Goal: Entertainment & Leisure: Consume media (video, audio)

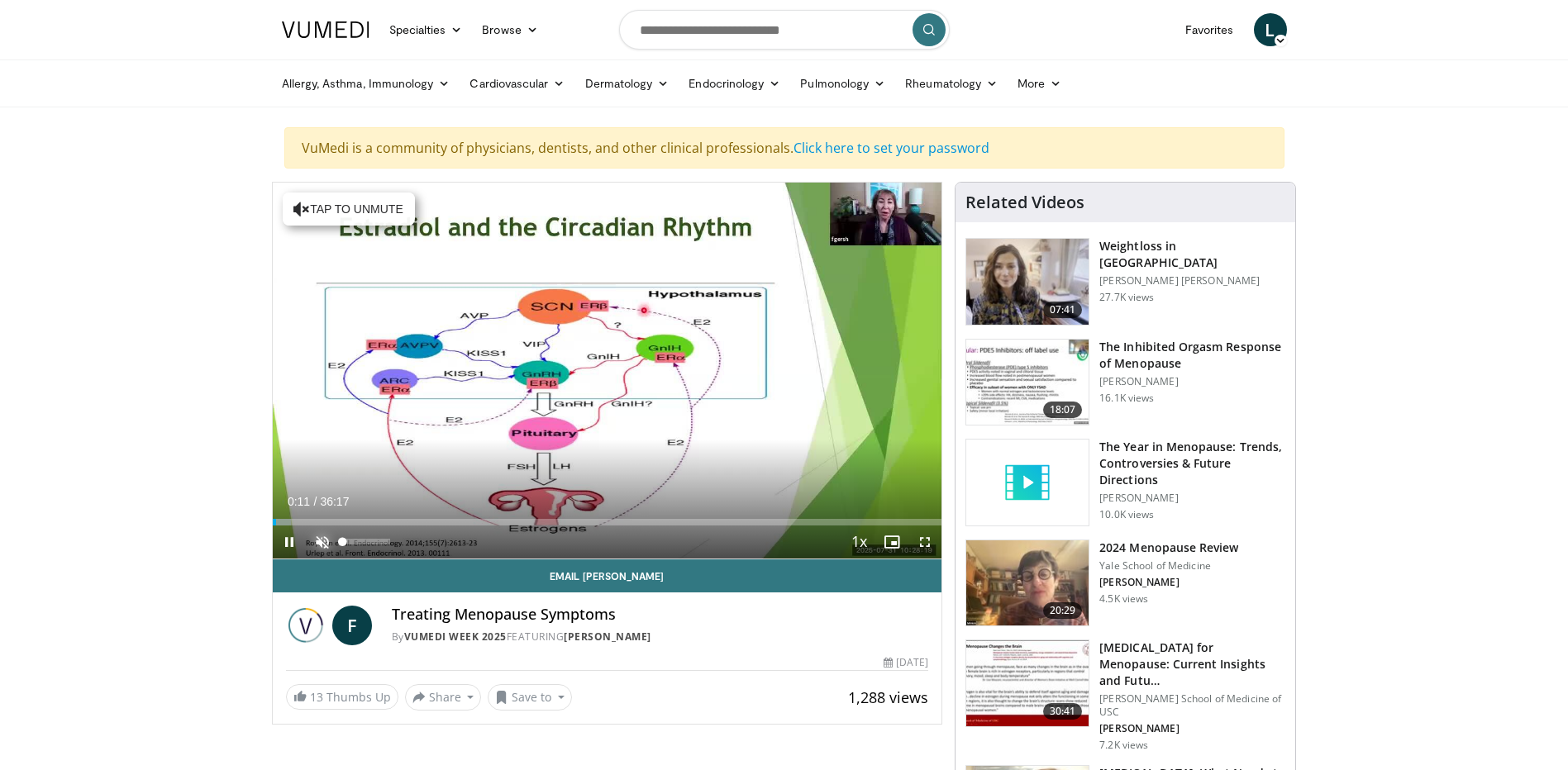
click at [321, 541] on span "Video Player" at bounding box center [322, 542] width 33 height 33
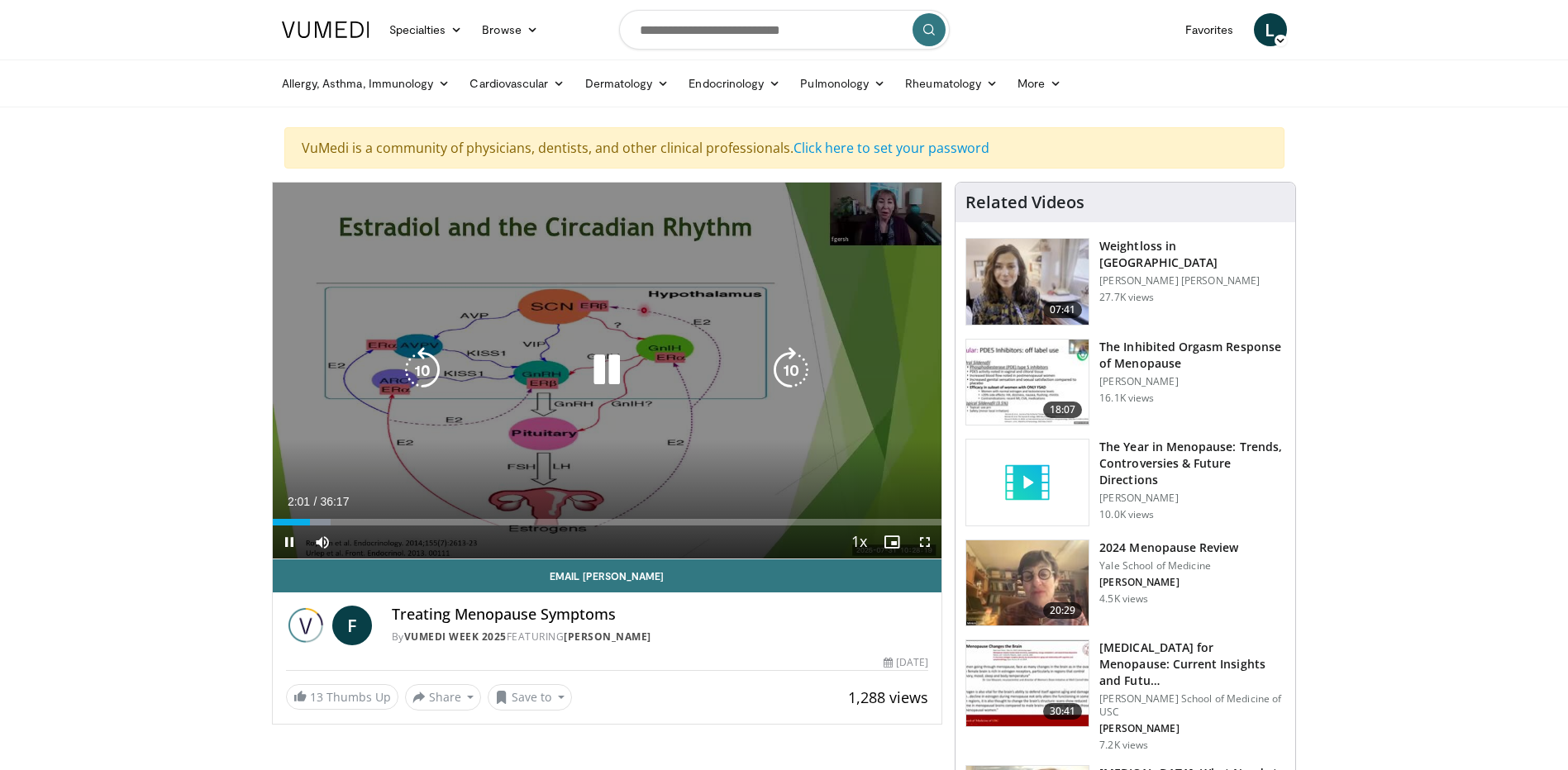
click at [614, 375] on icon "Video Player" at bounding box center [607, 369] width 46 height 46
drag, startPoint x: 607, startPoint y: 381, endPoint x: 588, endPoint y: 388, distance: 20.2
click at [607, 381] on icon "Video Player" at bounding box center [607, 369] width 46 height 46
drag, startPoint x: 606, startPoint y: 376, endPoint x: 568, endPoint y: 379, distance: 38.1
click at [606, 376] on icon "Video Player" at bounding box center [607, 369] width 46 height 46
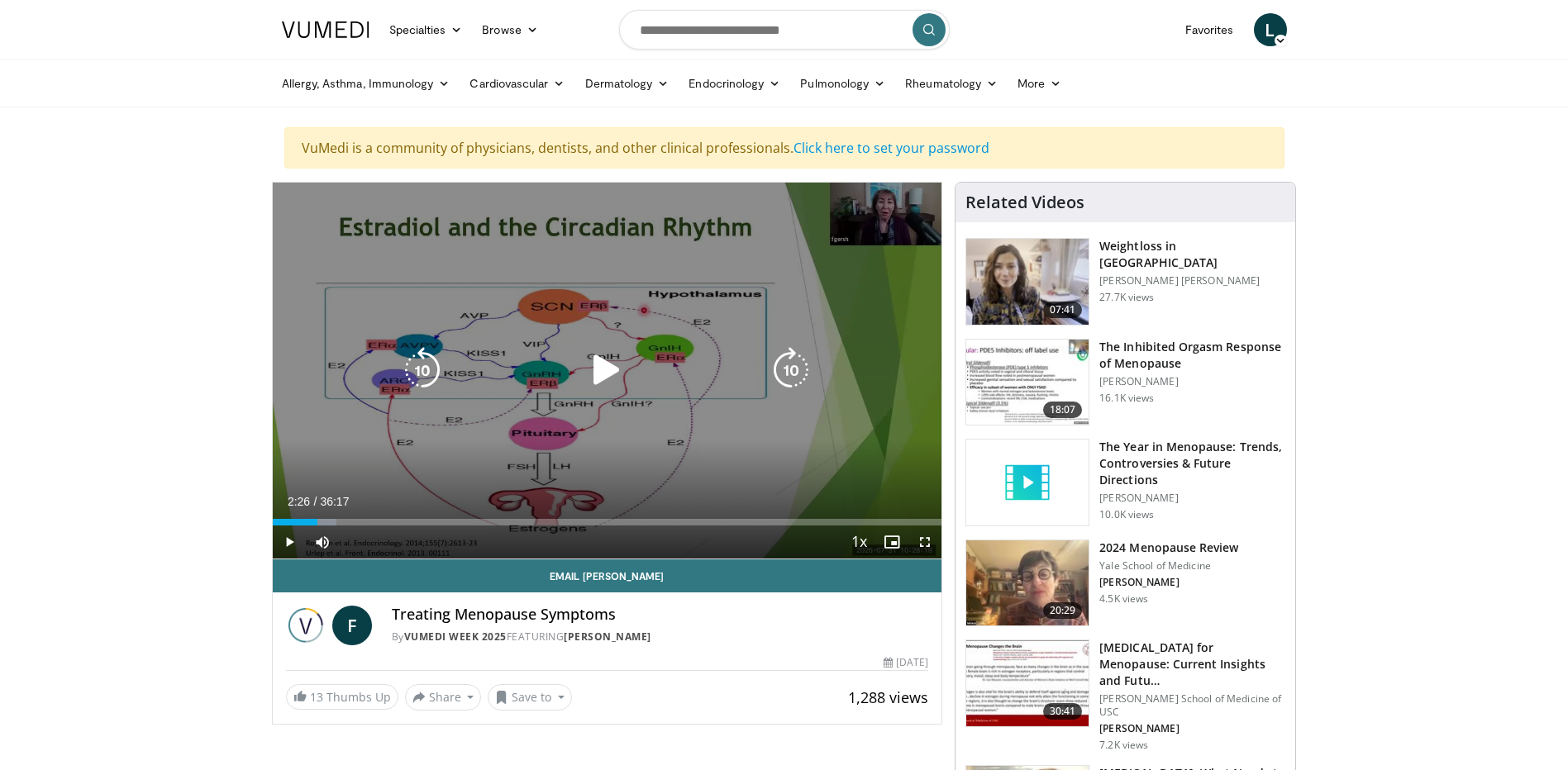
click at [613, 378] on icon "Video Player" at bounding box center [607, 369] width 46 height 46
click at [613, 361] on icon "Video Player" at bounding box center [607, 369] width 46 height 46
click at [594, 371] on icon "Video Player" at bounding box center [607, 369] width 46 height 46
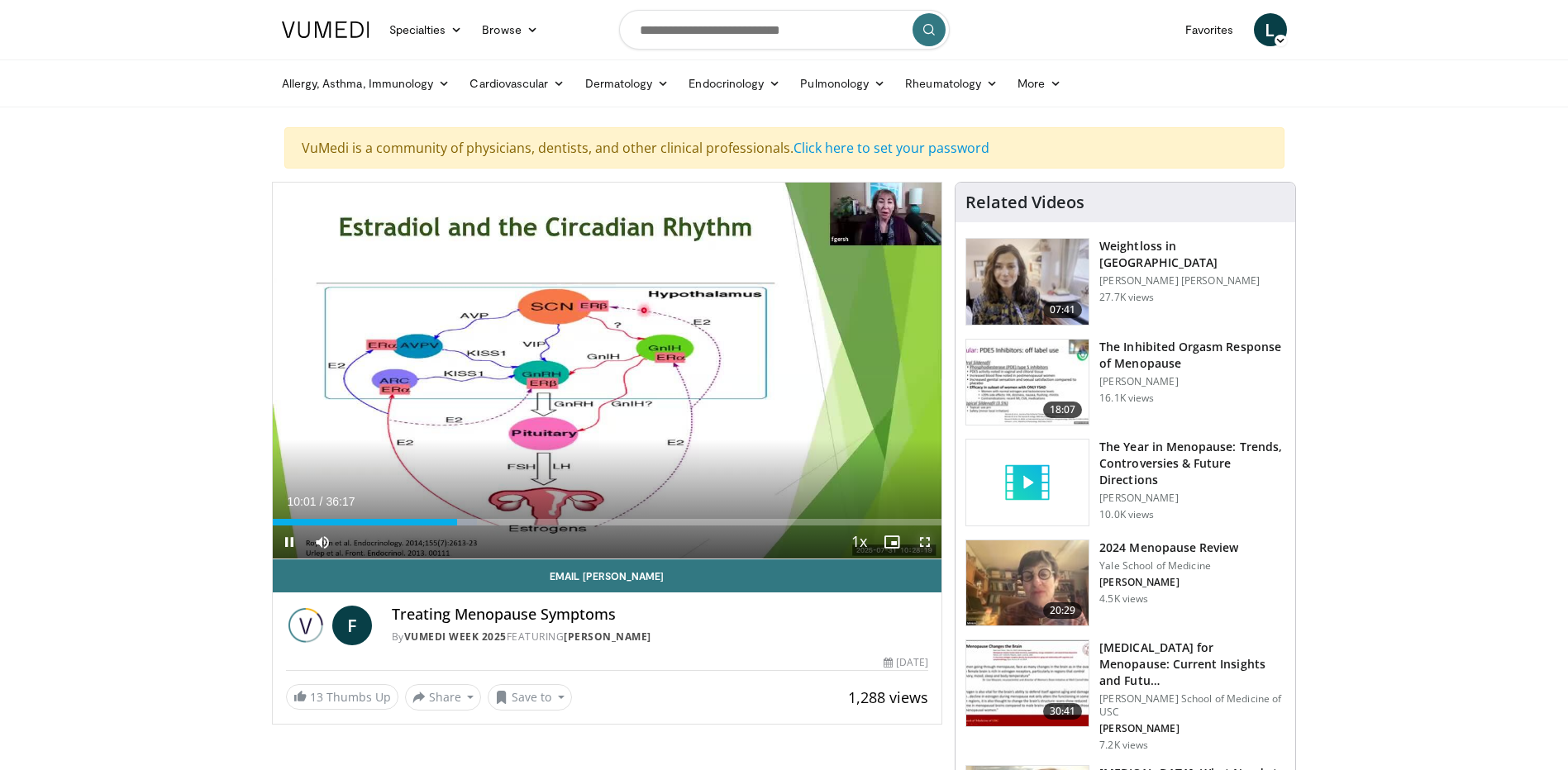
click at [920, 540] on span "Video Player" at bounding box center [925, 542] width 33 height 33
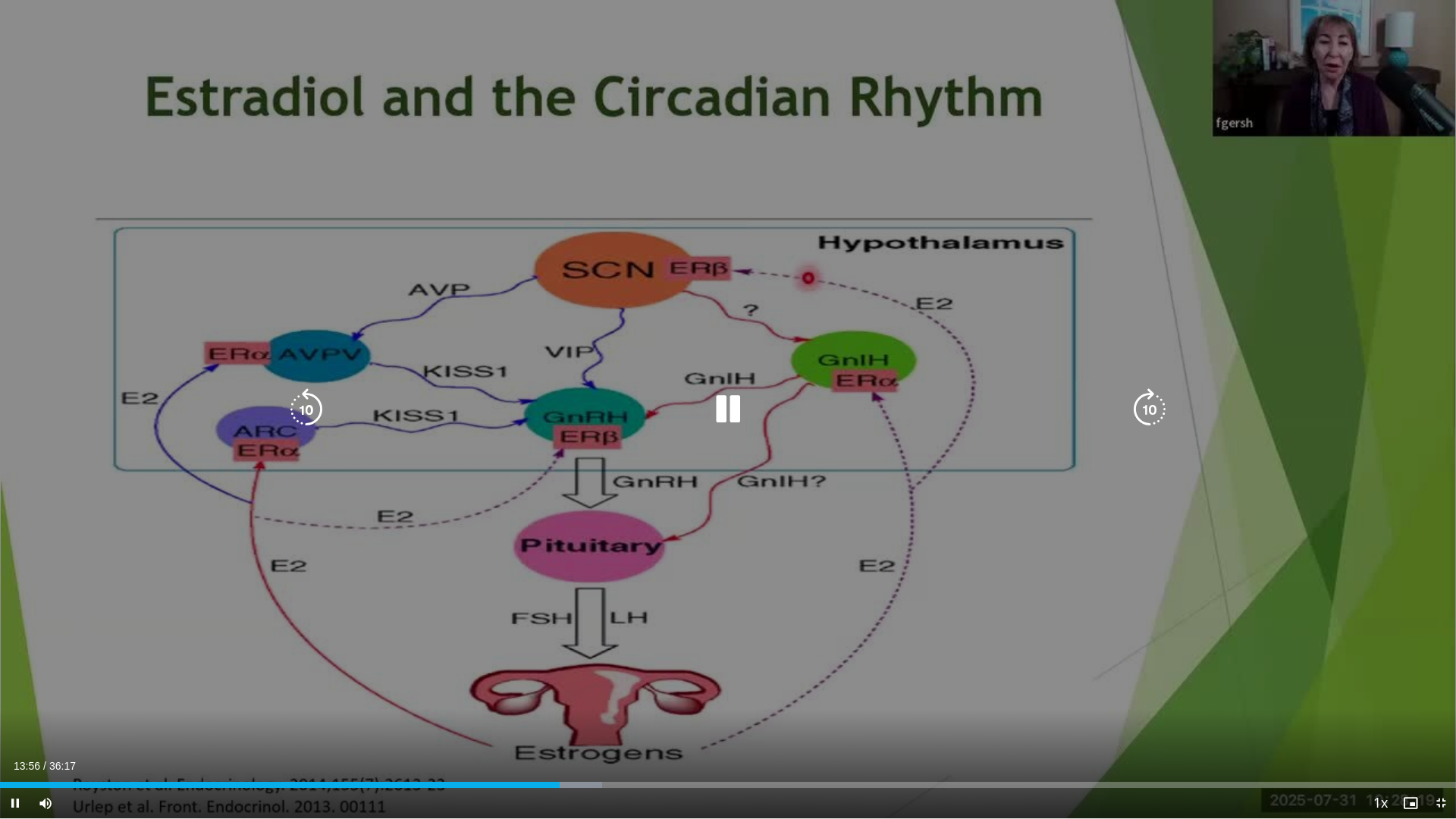
click at [731, 406] on icon "Video Player" at bounding box center [728, 410] width 42 height 42
click at [718, 407] on icon "Video Player" at bounding box center [728, 410] width 42 height 42
click at [728, 415] on icon "Video Player" at bounding box center [728, 410] width 42 height 42
click at [712, 413] on icon "Video Player" at bounding box center [728, 410] width 42 height 42
click at [719, 407] on icon "Video Player" at bounding box center [728, 410] width 42 height 42
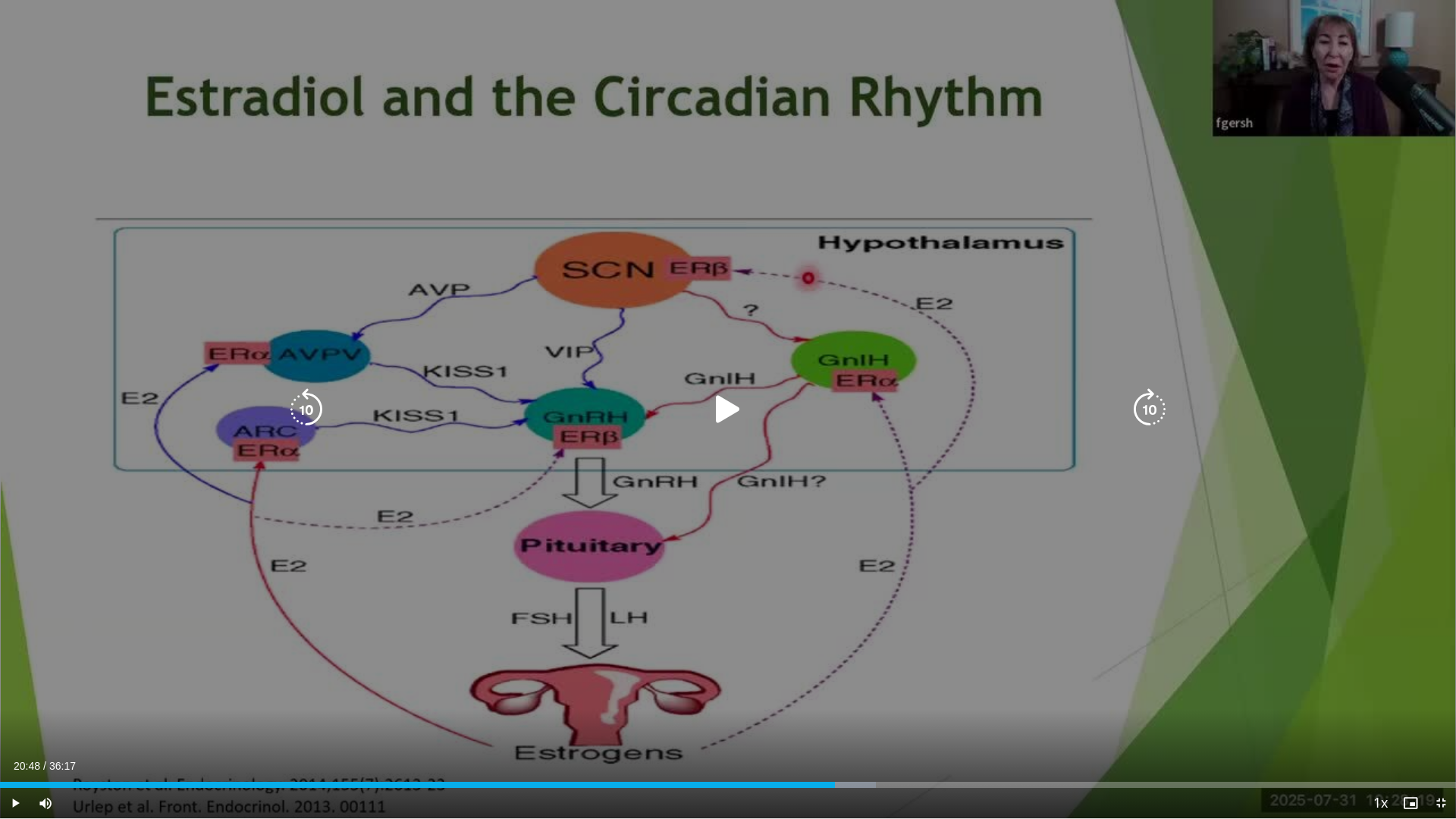
drag, startPoint x: 728, startPoint y: 410, endPoint x: 609, endPoint y: 410, distance: 119.0
click at [728, 410] on icon "Video Player" at bounding box center [728, 410] width 42 height 42
click at [731, 416] on icon "Video Player" at bounding box center [728, 410] width 42 height 42
click at [720, 421] on icon "Video Player" at bounding box center [728, 410] width 42 height 42
click at [724, 407] on icon "Video Player" at bounding box center [728, 410] width 42 height 42
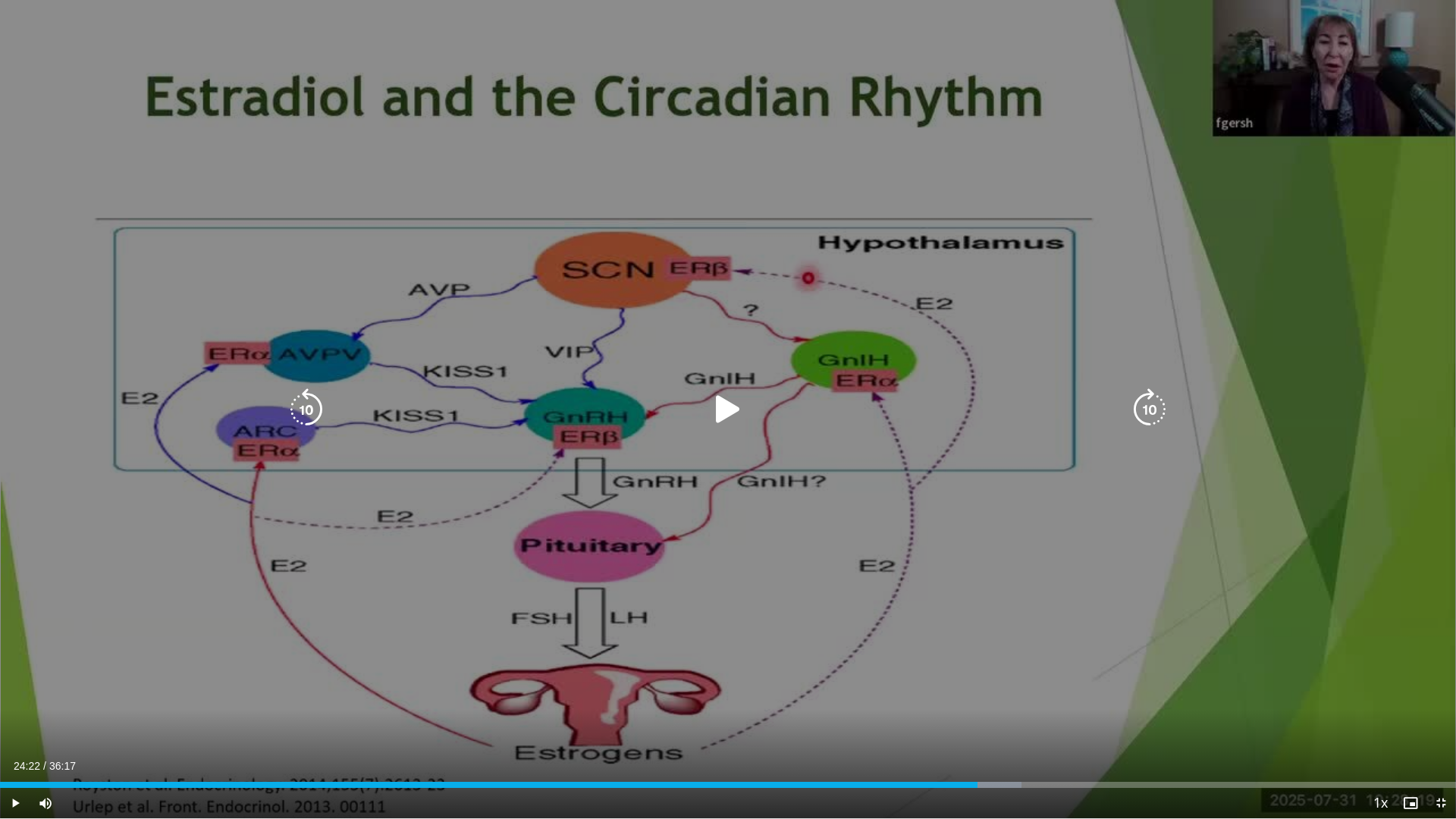
click at [723, 406] on icon "Video Player" at bounding box center [728, 410] width 42 height 42
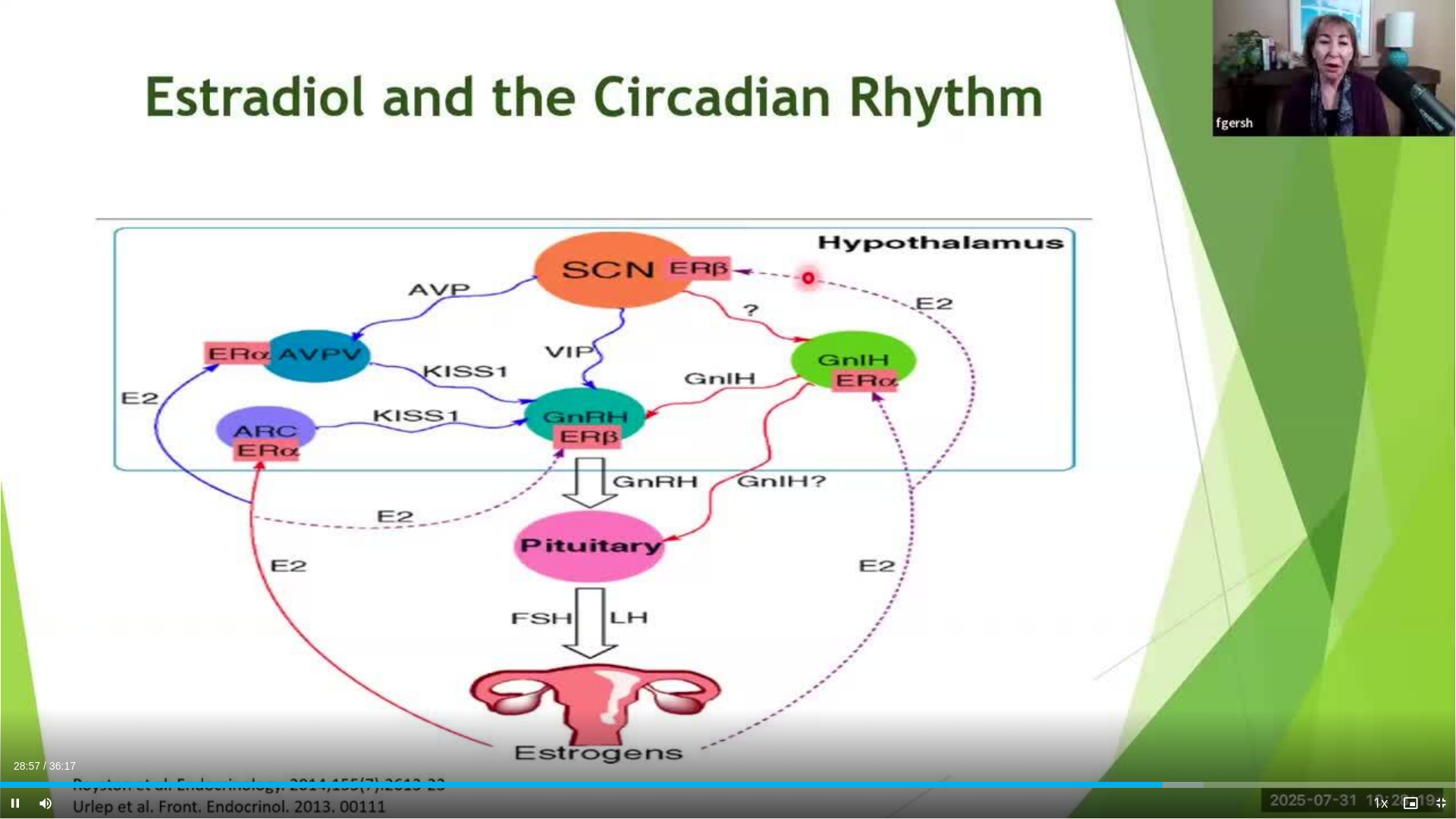
click at [1438, 706] on span "Video Player" at bounding box center [1441, 803] width 30 height 30
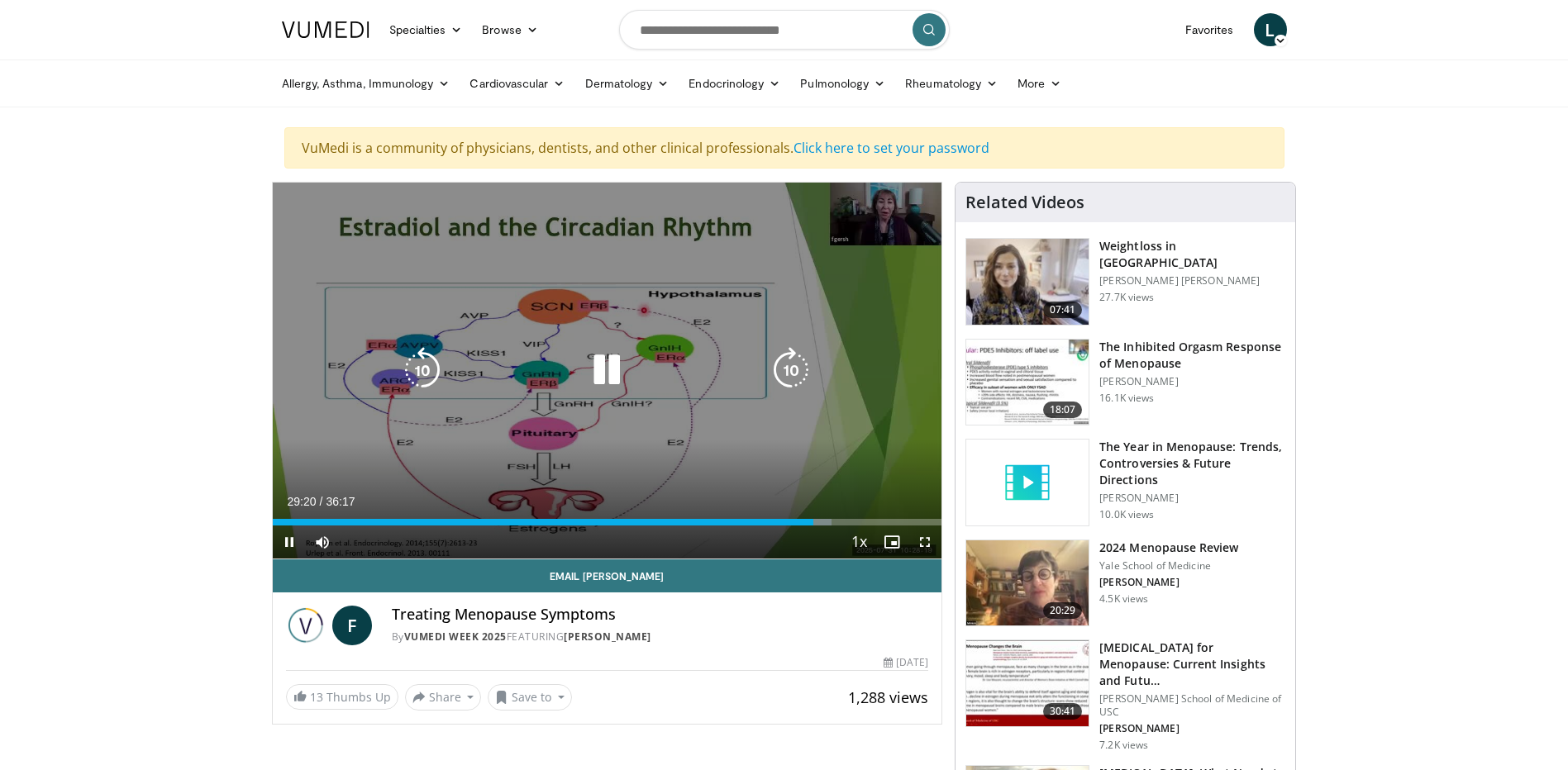
click at [601, 372] on icon "Video Player" at bounding box center [607, 369] width 46 height 46
